Goal: Navigation & Orientation: Find specific page/section

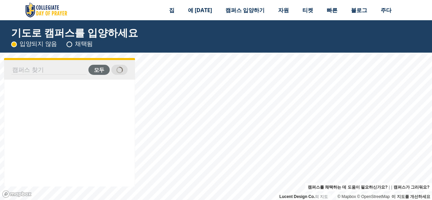
click at [0, 0] on link "Accept all cookies" at bounding box center [0, 0] width 0 height 0
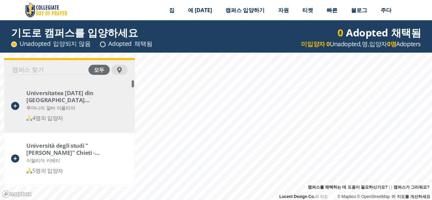
click at [35, 97] on font "Universitatea [DATE] din [GEOGRAPHIC_DATA] ([GEOGRAPHIC_DATA])" at bounding box center [59, 100] width 67 height 22
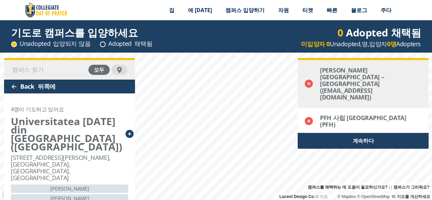
click at [326, 86] on font "[PERSON_NAME][GEOGRAPHIC_DATA] – [GEOGRAPHIC_DATA] ([EMAIL_ADDRESS][DOMAIN_NAME…" at bounding box center [352, 83] width 64 height 35
click at [327, 76] on font "[PERSON_NAME][GEOGRAPHIC_DATA] – [GEOGRAPHIC_DATA] ([EMAIL_ADDRESS][DOMAIN_NAME…" at bounding box center [352, 83] width 64 height 35
click at [315, 87] on div "[PERSON_NAME][GEOGRAPHIC_DATA] – [GEOGRAPHIC_DATA] ([EMAIL_ADDRESS][DOMAIN_NAME…" at bounding box center [363, 84] width 130 height 48
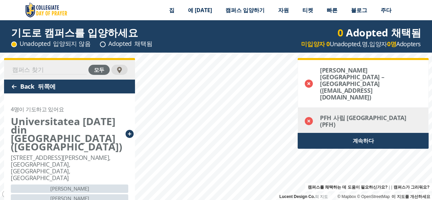
click at [308, 117] on icon at bounding box center [308, 121] width 8 height 8
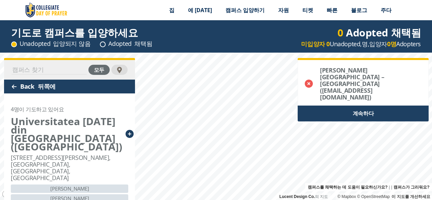
click at [328, 109] on div "계속하다" at bounding box center [362, 114] width 131 height 16
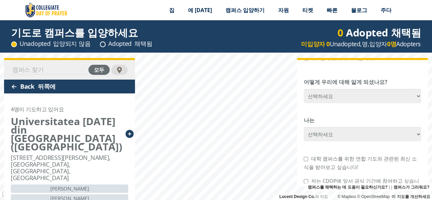
scroll to position [335, 0]
